Goal: Transaction & Acquisition: Subscribe to service/newsletter

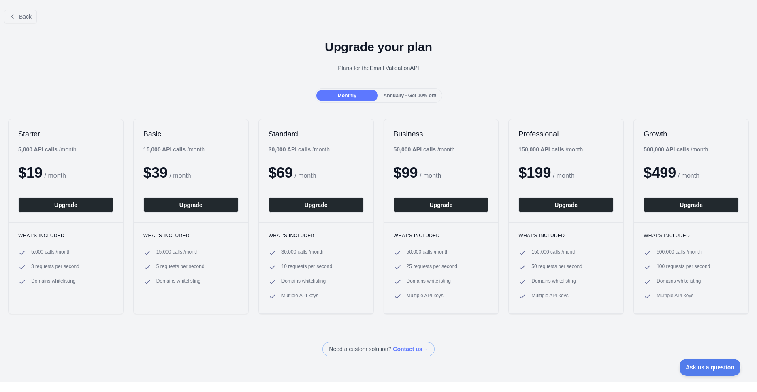
click at [377, 251] on div "Starter 5,000 API calls / month $ 19 / month Upgrade What's included 5,000 call…" at bounding box center [378, 216] width 757 height 211
click at [405, 99] on div "Annually - Get 10% off!" at bounding box center [410, 95] width 61 height 11
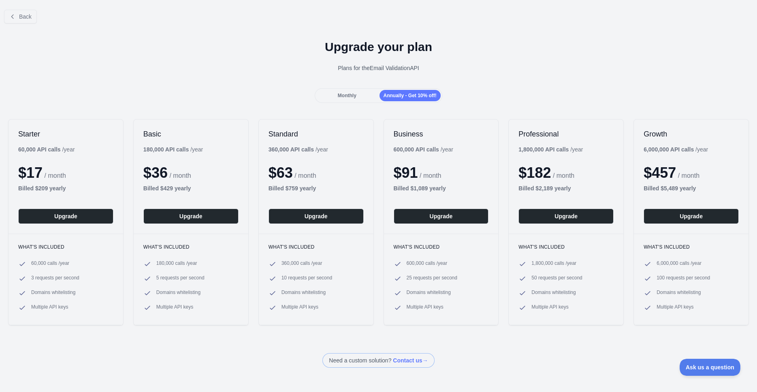
click at [352, 93] on span "Monthly" at bounding box center [347, 96] width 19 height 6
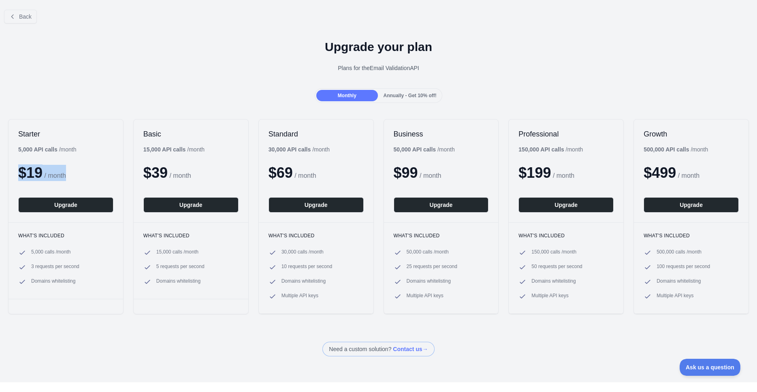
drag, startPoint x: 17, startPoint y: 173, endPoint x: 86, endPoint y: 194, distance: 72.5
click at [81, 171] on div "Starter 5,000 API calls / month $ 19 / month Upgrade" at bounding box center [66, 170] width 115 height 103
drag, startPoint x: 134, startPoint y: 303, endPoint x: 187, endPoint y: 347, distance: 69.1
click at [134, 304] on div "Basic 15,000 API calls / month $ 39 / month Upgrade What's included 15,000 call…" at bounding box center [190, 216] width 115 height 195
click at [501, 89] on div "Monthly Annually - Get 10% off!" at bounding box center [378, 95] width 757 height 15
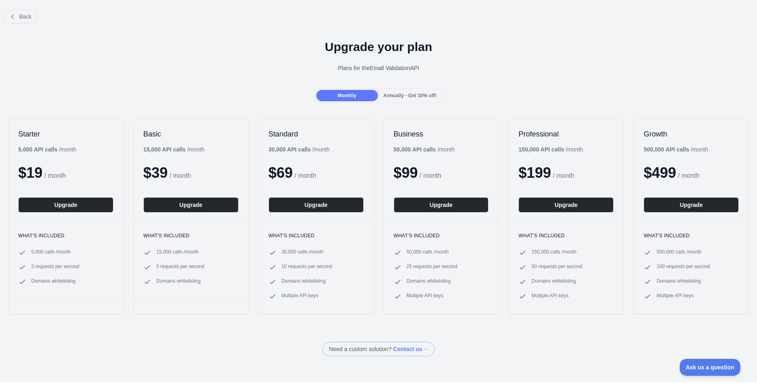
click at [548, 55] on div "Upgrade your plan Plans for the Email Validation API" at bounding box center [378, 59] width 757 height 58
click at [514, 94] on div "Monthly Annually - Get 10% off!" at bounding box center [378, 95] width 757 height 15
click at [579, 123] on div "Professional 150,000 API calls / month $ 199 / month Upgrade" at bounding box center [566, 170] width 115 height 103
